Goal: Transaction & Acquisition: Book appointment/travel/reservation

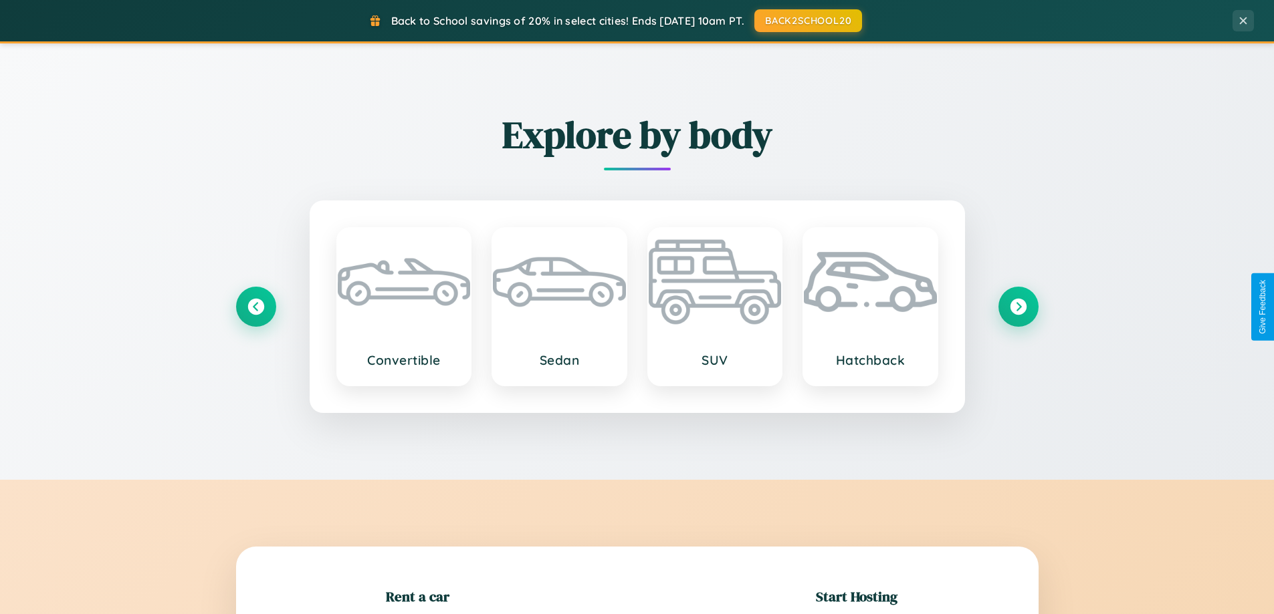
scroll to position [289, 0]
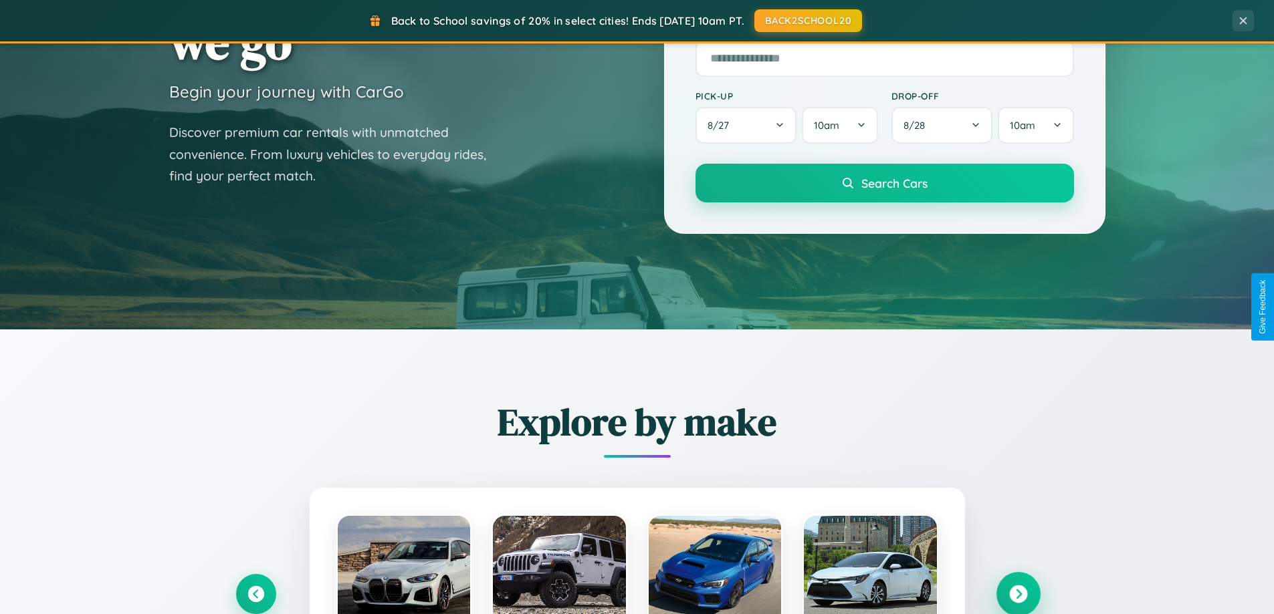
click at [1018, 594] on icon at bounding box center [1018, 595] width 18 height 18
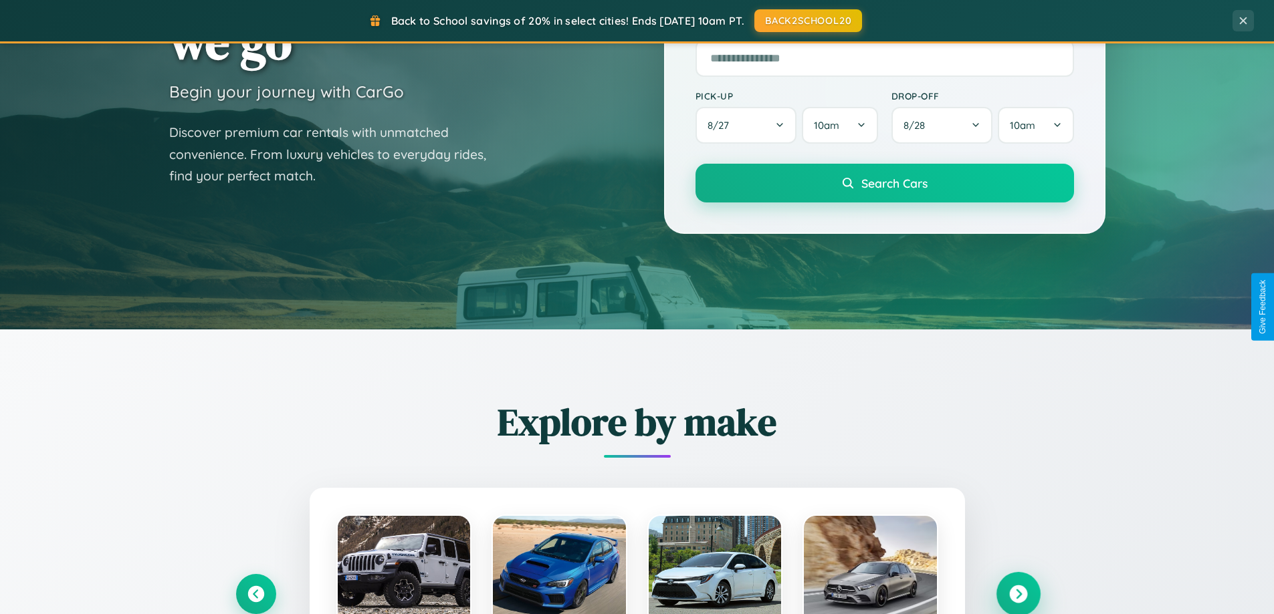
click at [1018, 593] on icon at bounding box center [1018, 595] width 18 height 18
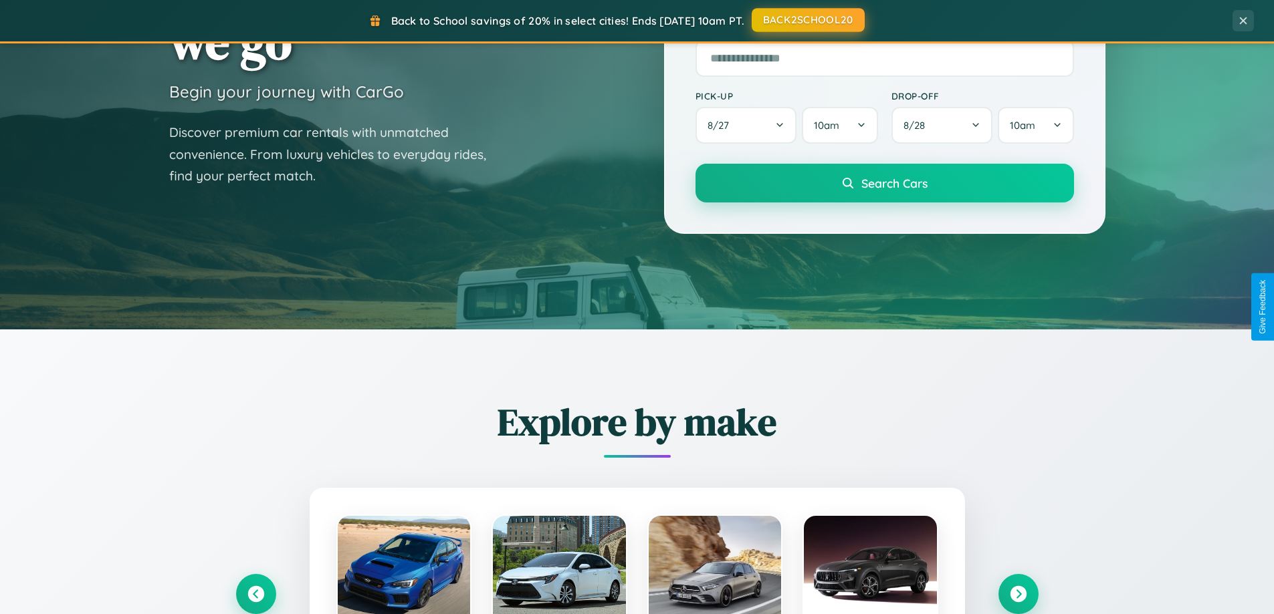
click at [807, 20] on button "BACK2SCHOOL20" at bounding box center [807, 20] width 113 height 24
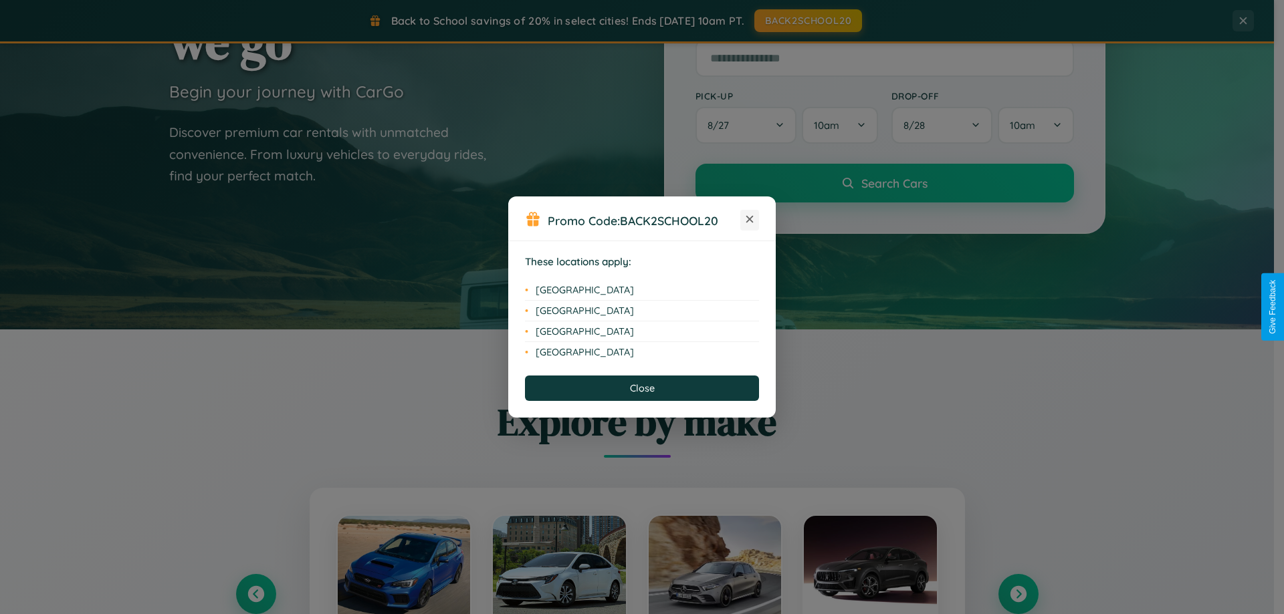
click at [749, 220] on icon at bounding box center [749, 219] width 7 height 7
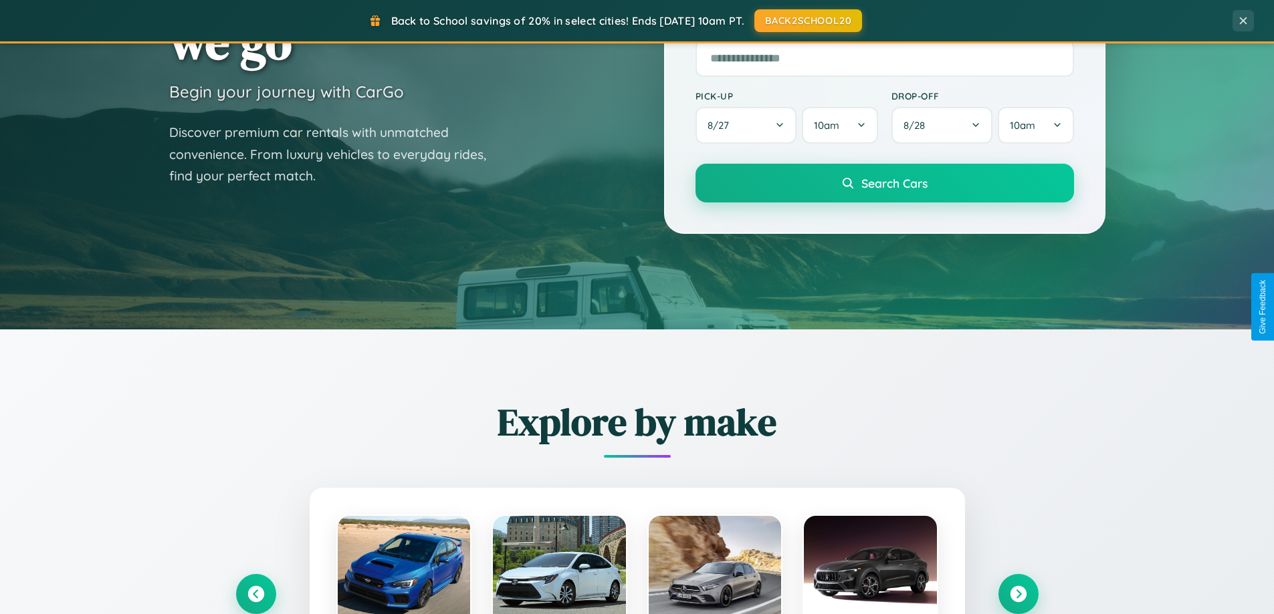
scroll to position [2148, 0]
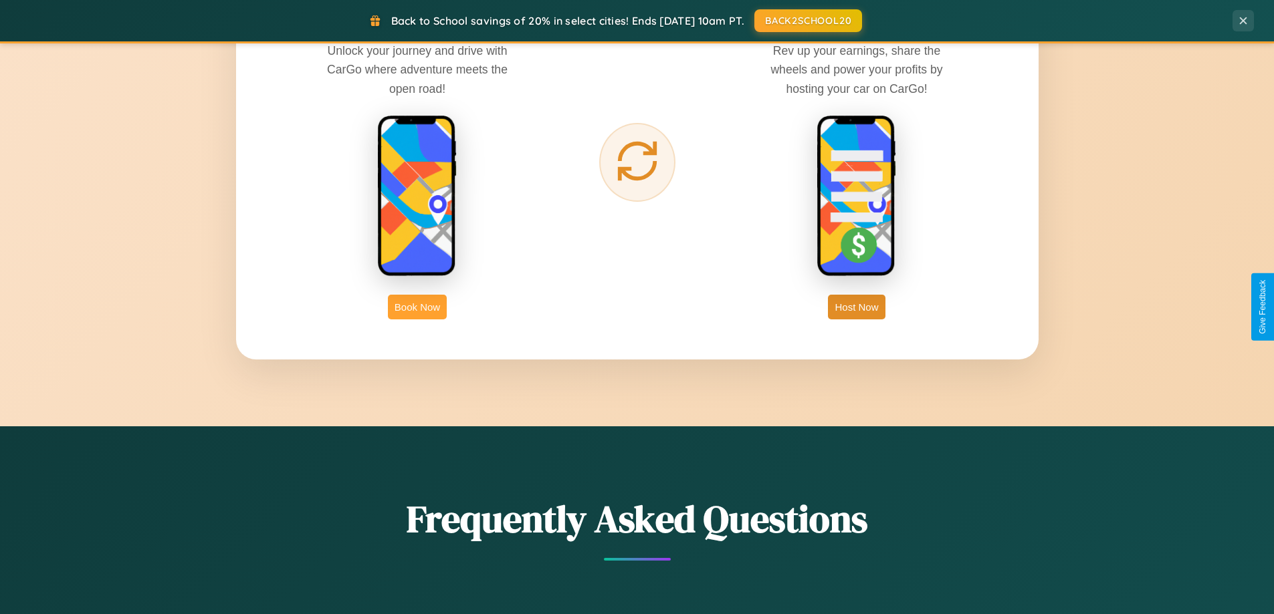
click at [417, 307] on button "Book Now" at bounding box center [417, 307] width 59 height 25
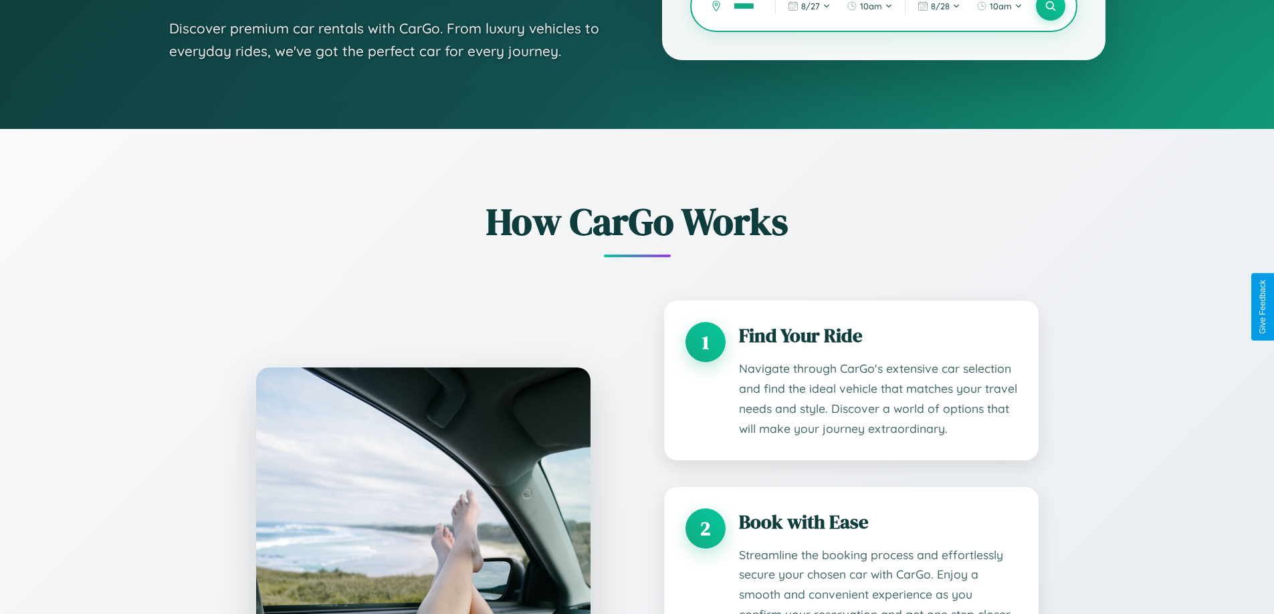
scroll to position [1114, 0]
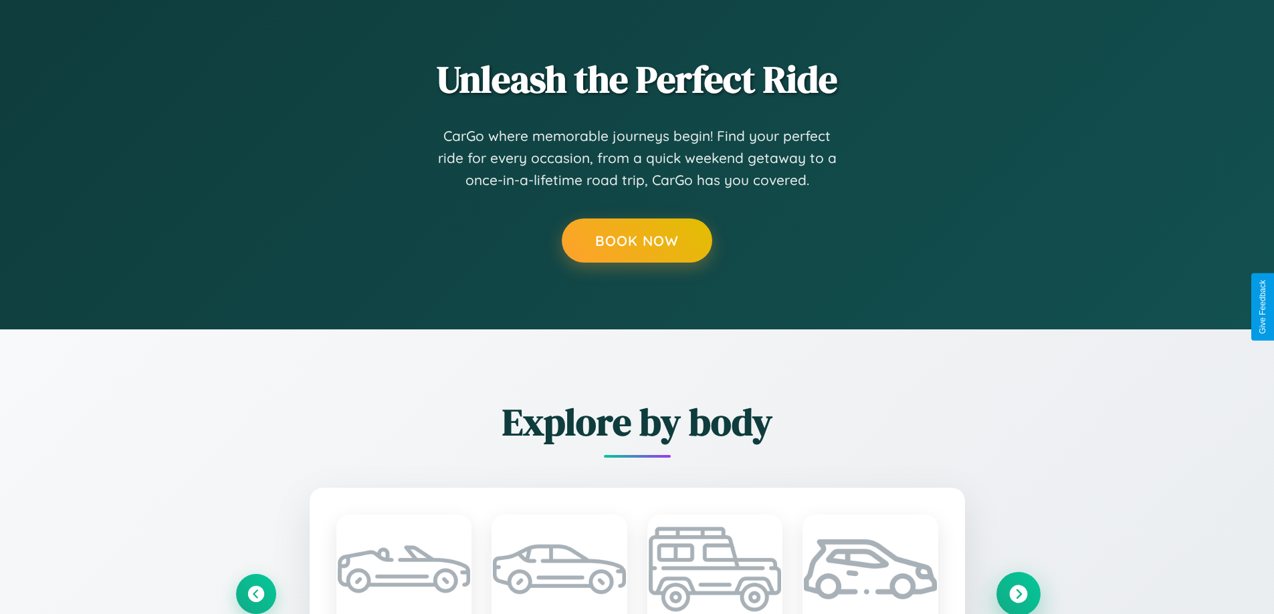
type input "******"
click at [1018, 594] on icon at bounding box center [1018, 594] width 18 height 18
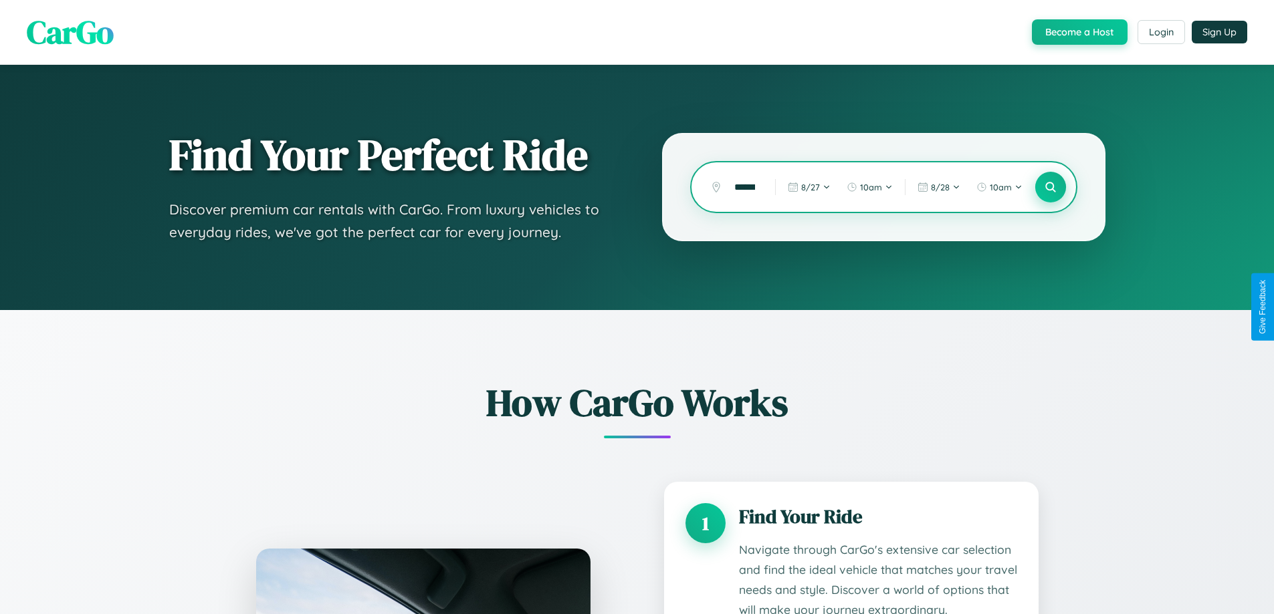
click at [1050, 187] on icon at bounding box center [1050, 187] width 13 height 13
